Goal: Transaction & Acquisition: Book appointment/travel/reservation

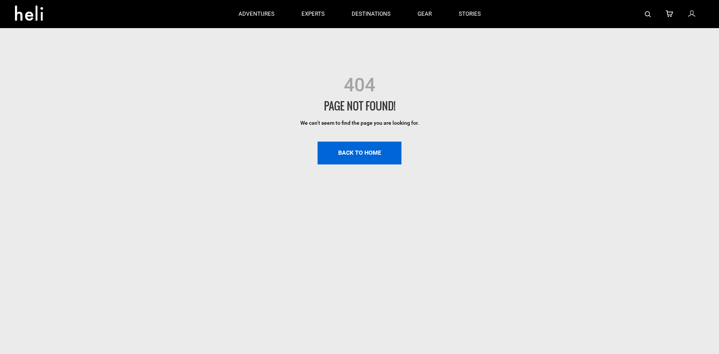
click at [379, 154] on link "BACK TO HOME" at bounding box center [360, 153] width 84 height 23
